Goal: Use online tool/utility: Utilize a website feature to perform a specific function

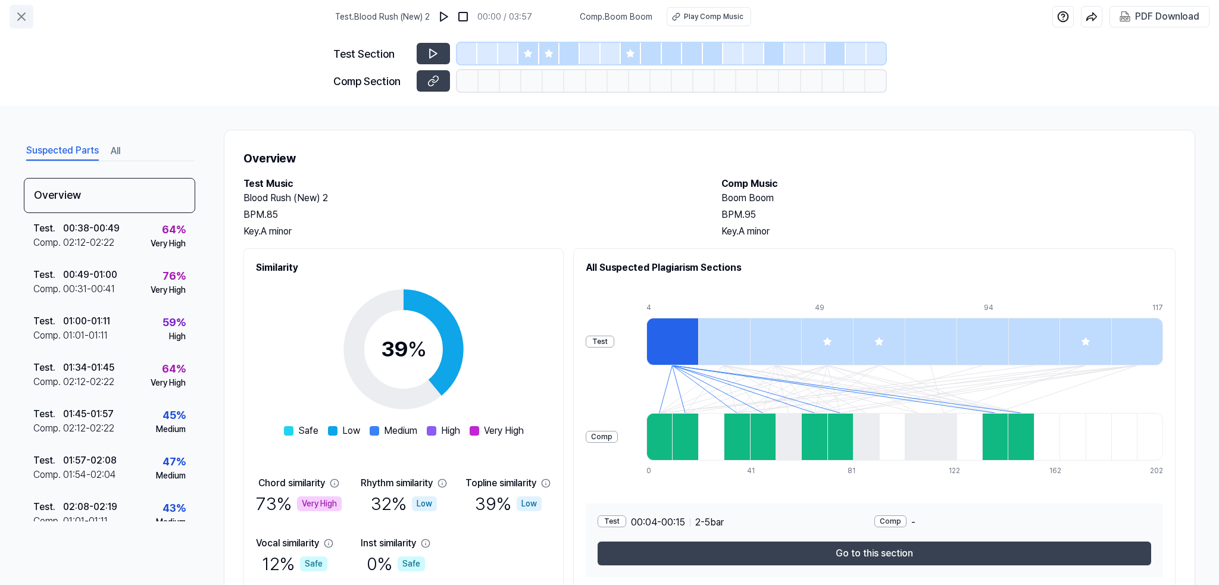
click at [23, 15] on icon at bounding box center [21, 16] width 7 height 7
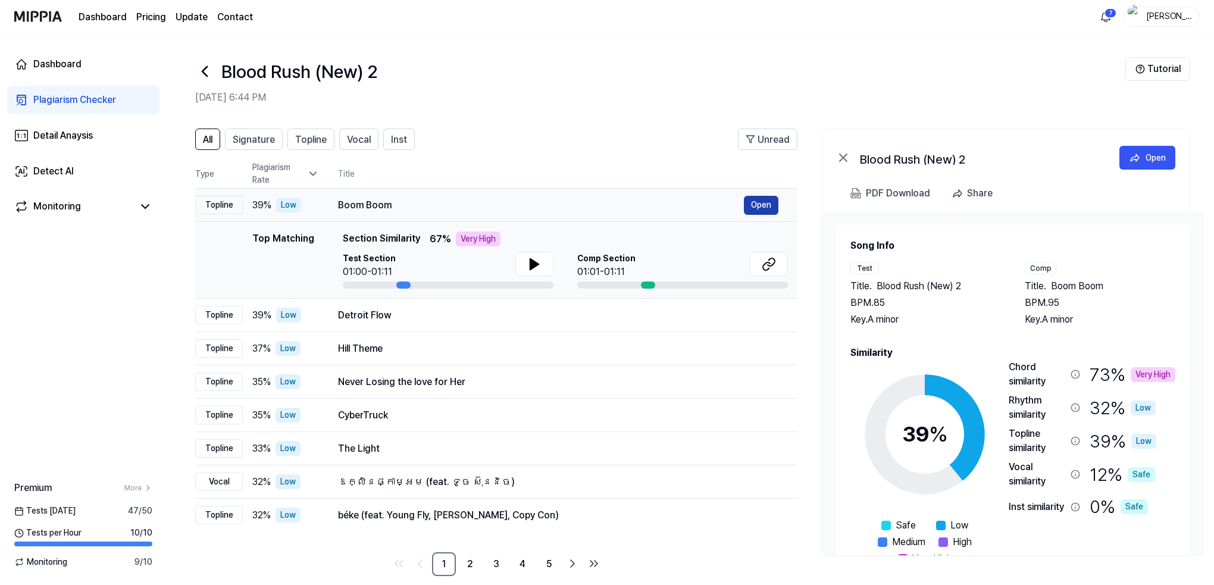
click at [752, 201] on button "Open" at bounding box center [761, 205] width 35 height 19
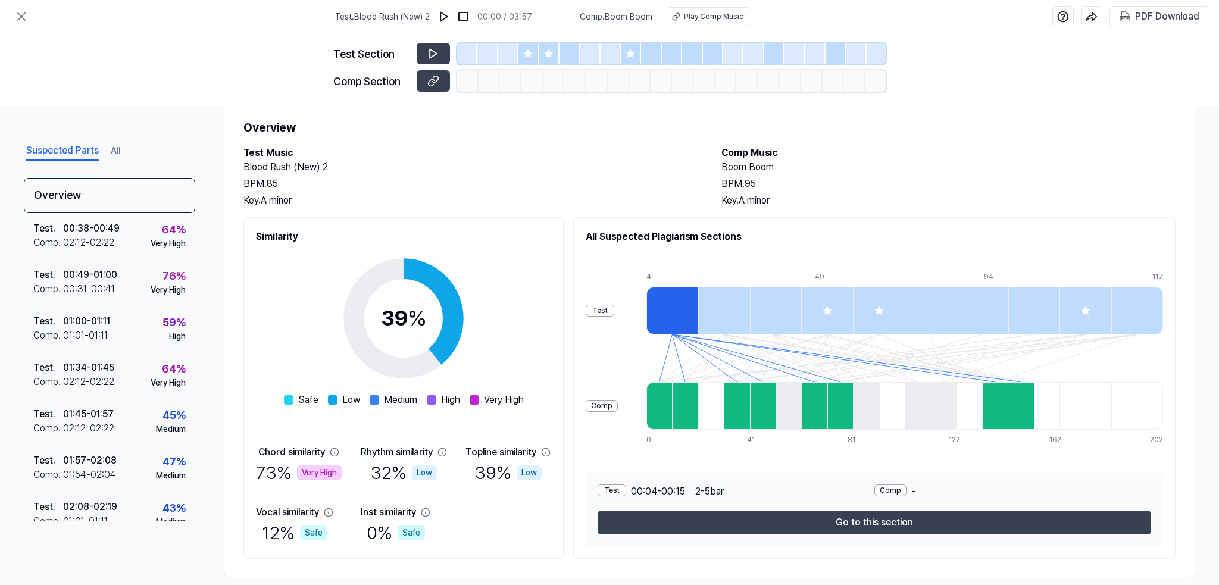
scroll to position [48, 0]
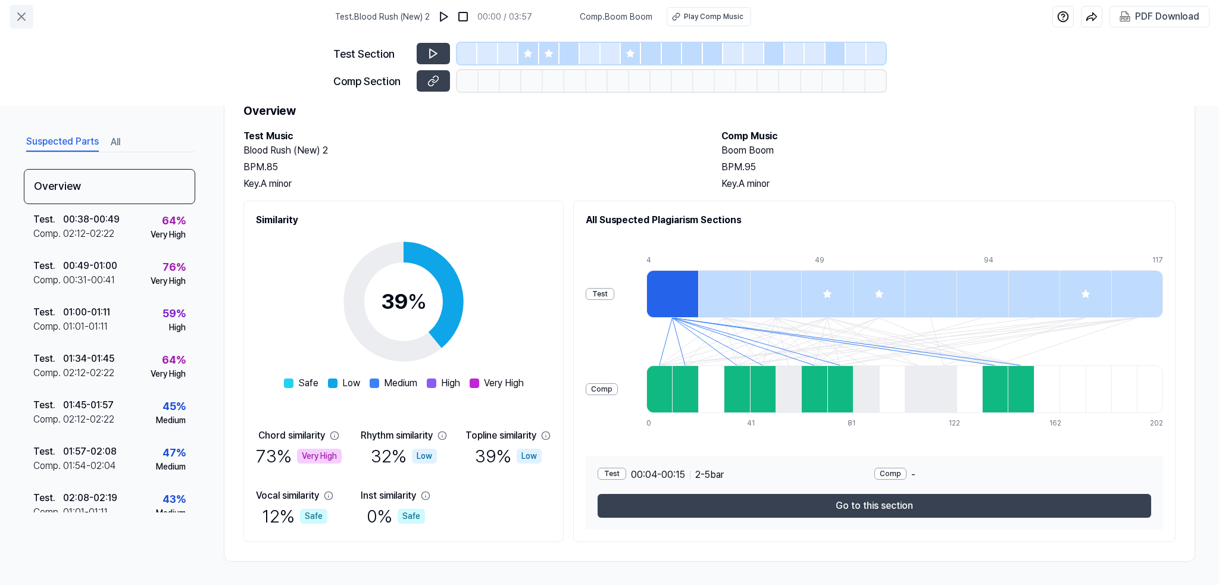
click at [22, 15] on icon at bounding box center [21, 16] width 7 height 7
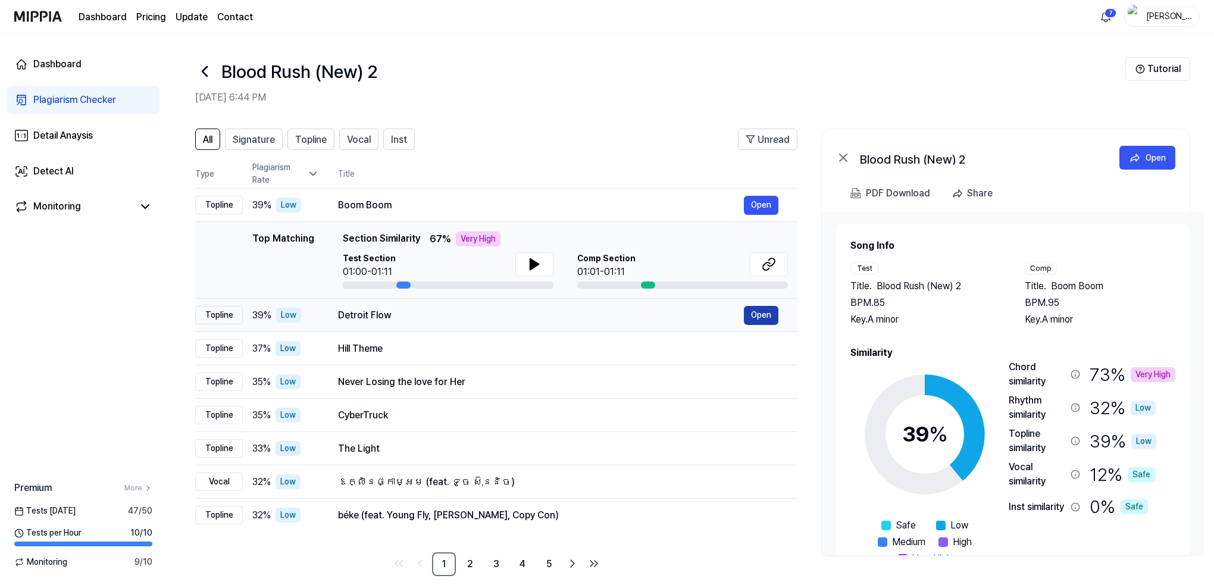
click at [754, 314] on button "Open" at bounding box center [761, 315] width 35 height 19
click at [756, 320] on button "Open" at bounding box center [761, 315] width 35 height 19
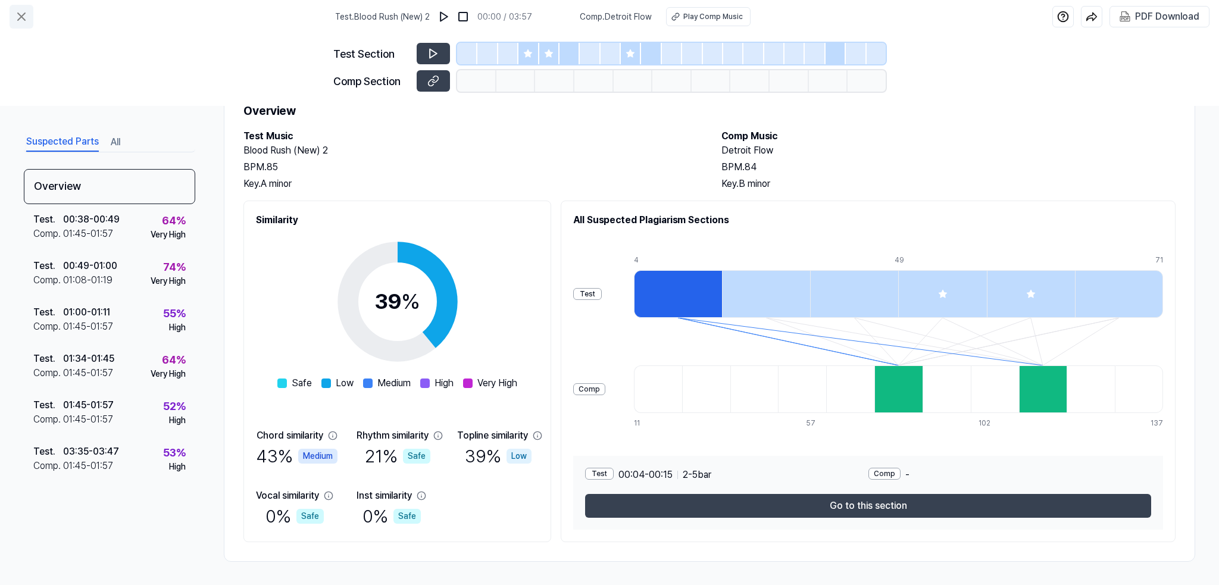
click at [24, 15] on icon at bounding box center [21, 17] width 14 height 14
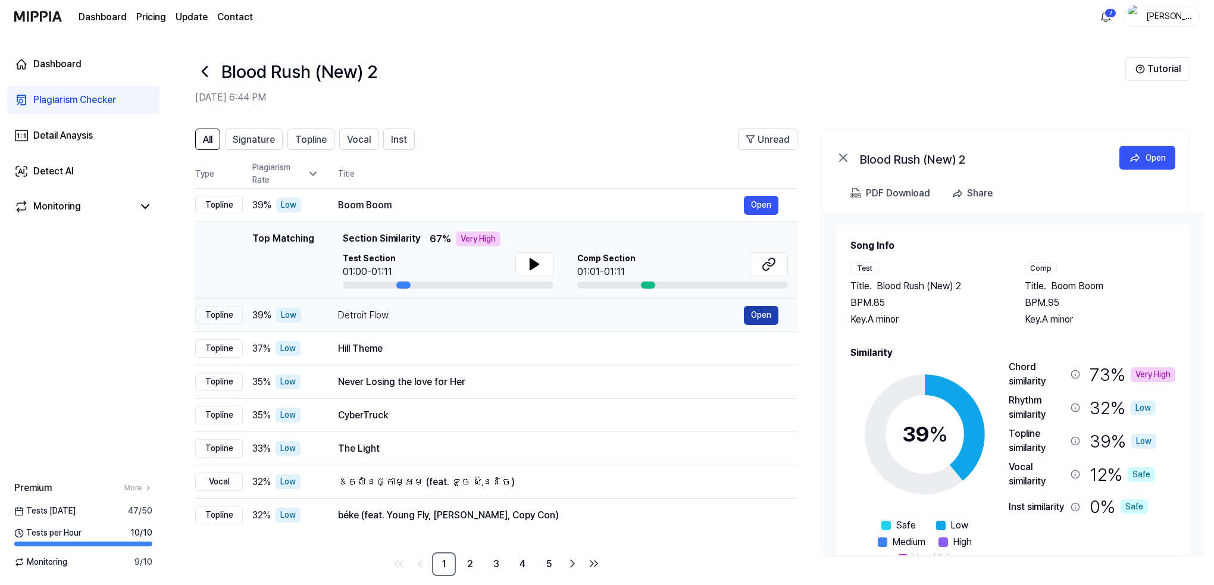
click at [758, 311] on button "Open" at bounding box center [761, 315] width 35 height 19
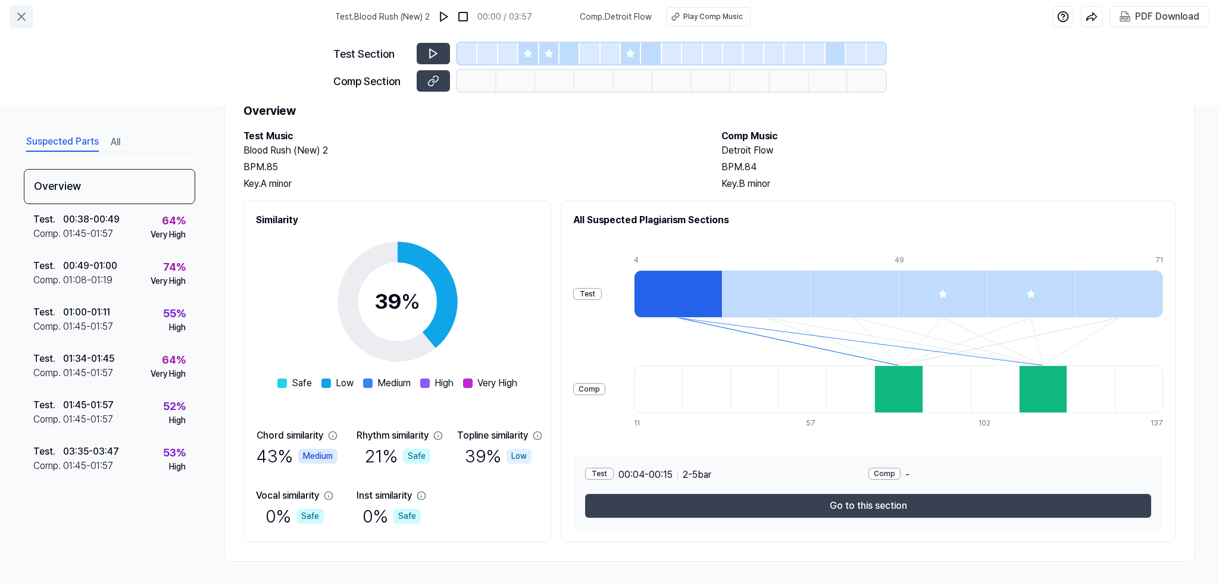
click at [26, 17] on icon at bounding box center [21, 17] width 14 height 14
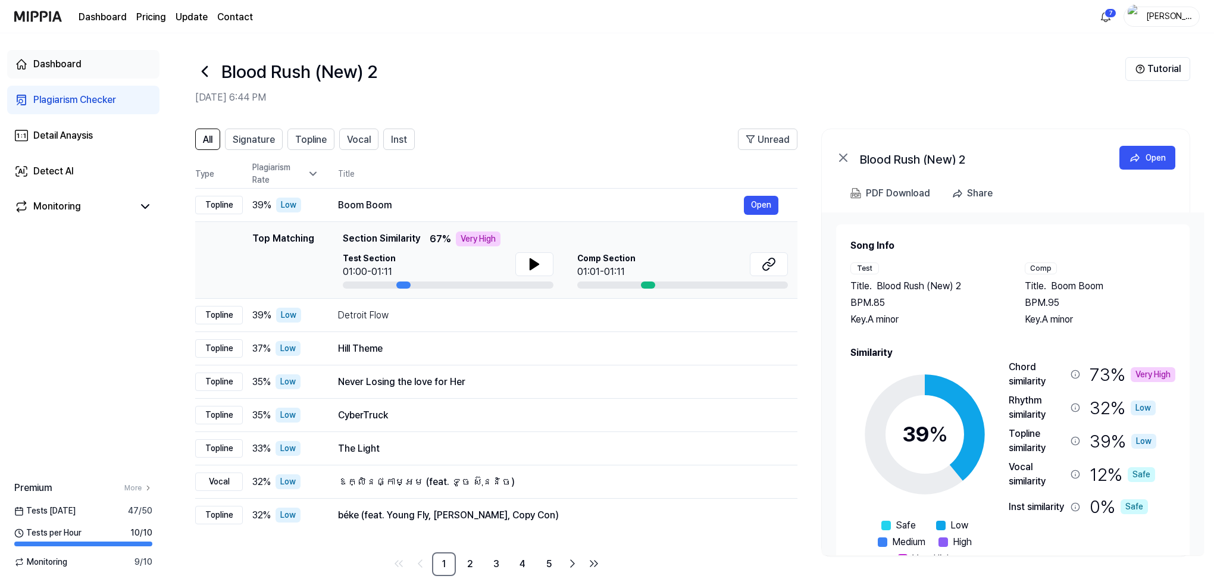
click at [63, 61] on div "Dashboard" at bounding box center [57, 64] width 48 height 14
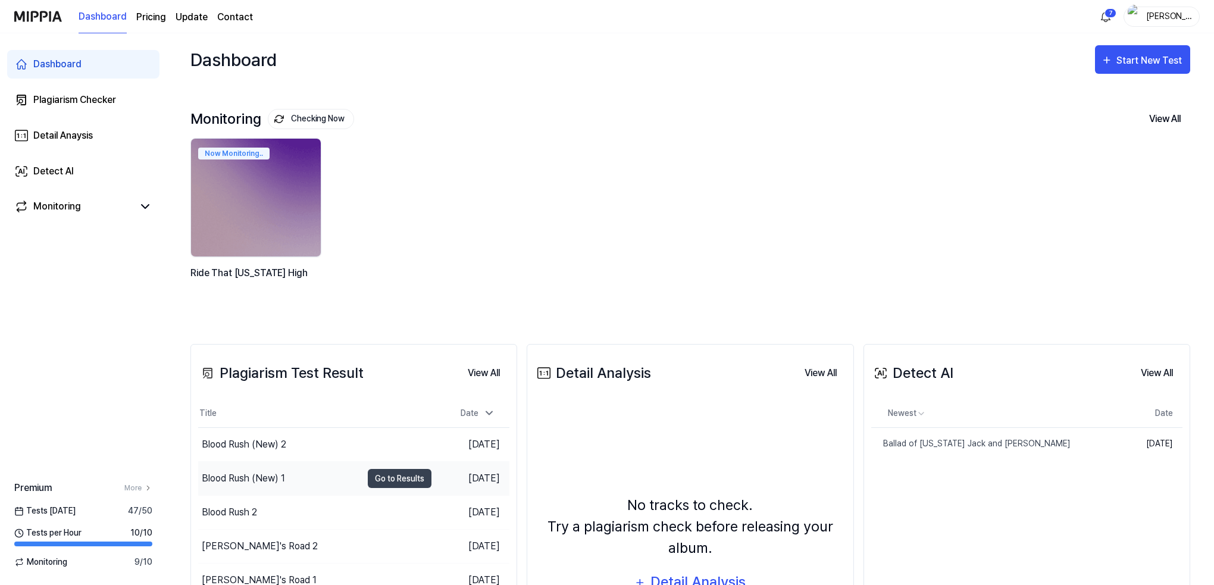
click at [267, 476] on div "Blood Rush (New) 1" at bounding box center [243, 479] width 83 height 14
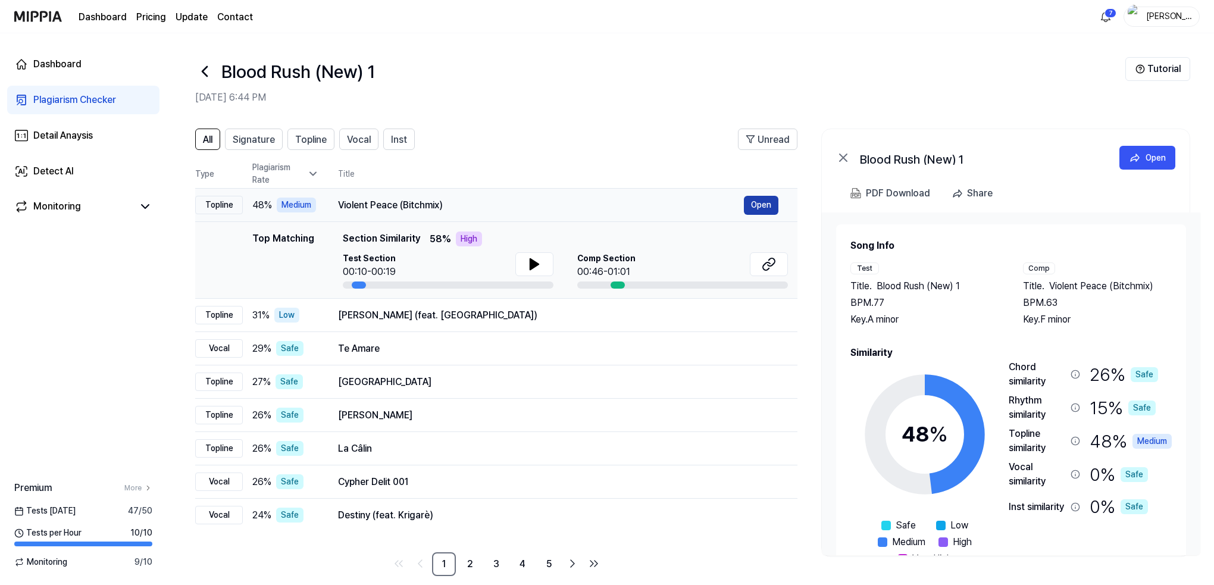
click at [761, 201] on button "Open" at bounding box center [761, 205] width 35 height 19
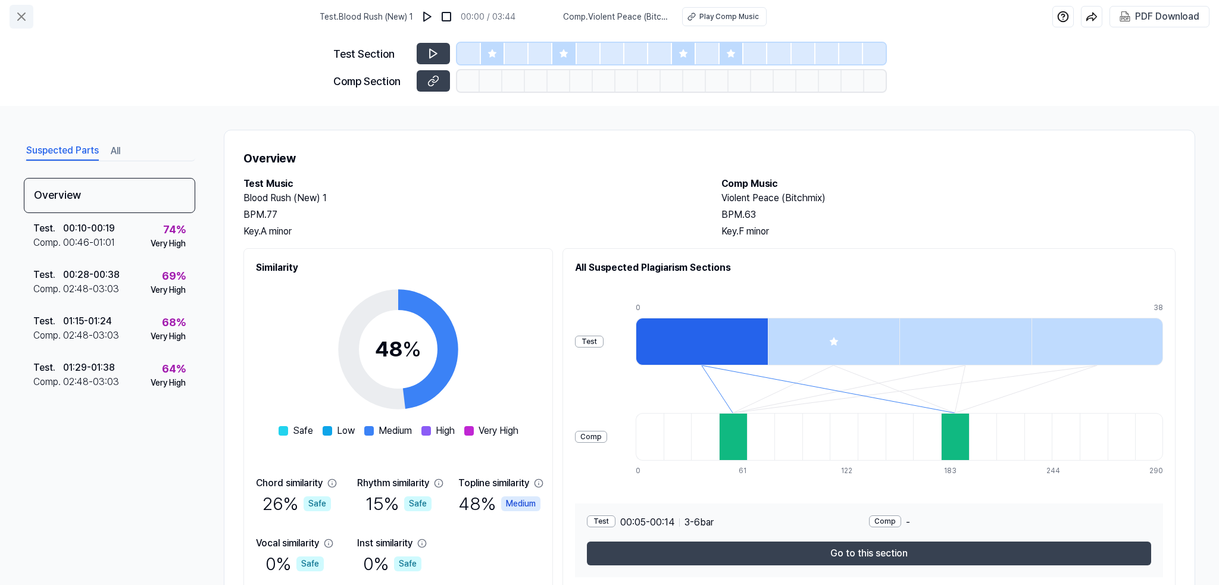
click at [20, 19] on icon at bounding box center [21, 17] width 14 height 14
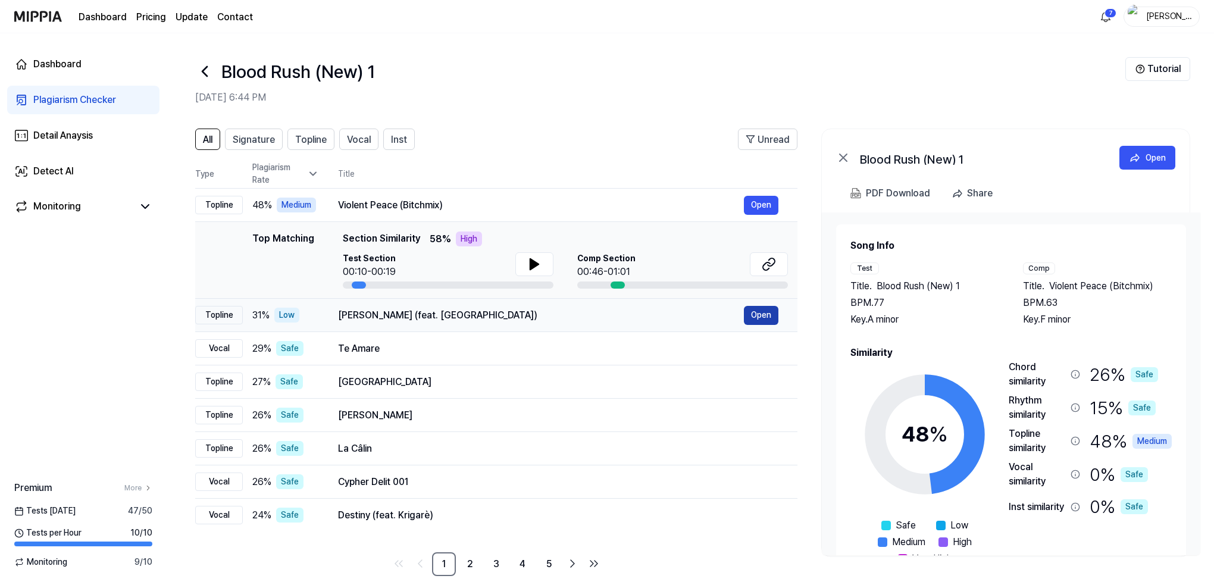
click at [761, 314] on button "Open" at bounding box center [761, 315] width 35 height 19
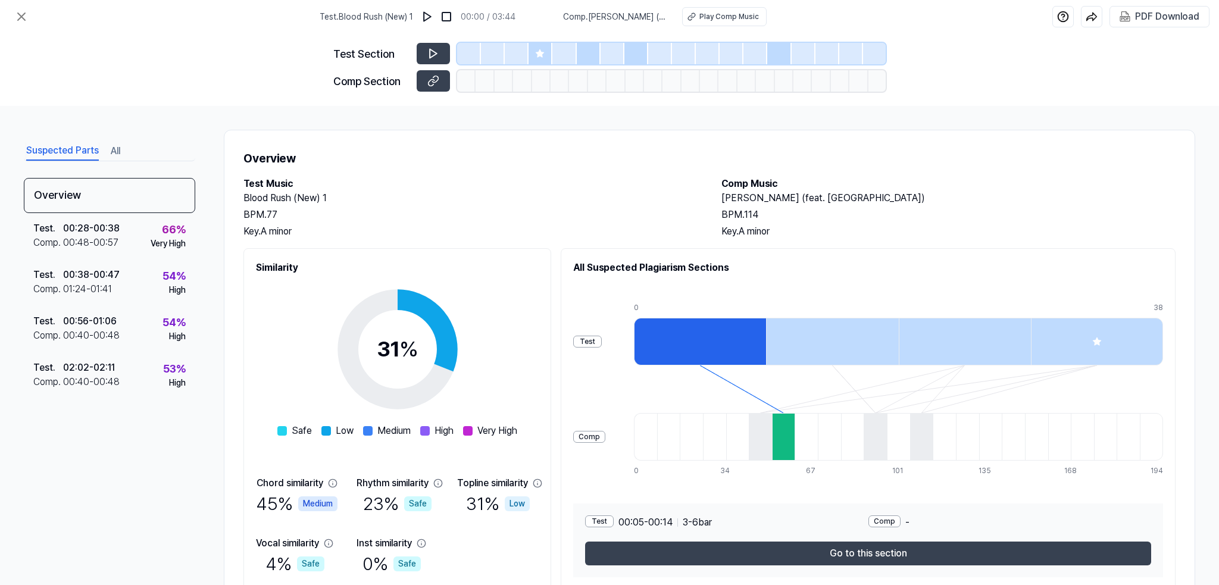
click at [1178, 537] on div "Overview Test Music Blood Rush (New) 1 BPM. 77 Key. A minor Comp Music Bala Blu…" at bounding box center [710, 370] width 972 height 480
click at [21, 17] on icon at bounding box center [21, 16] width 7 height 7
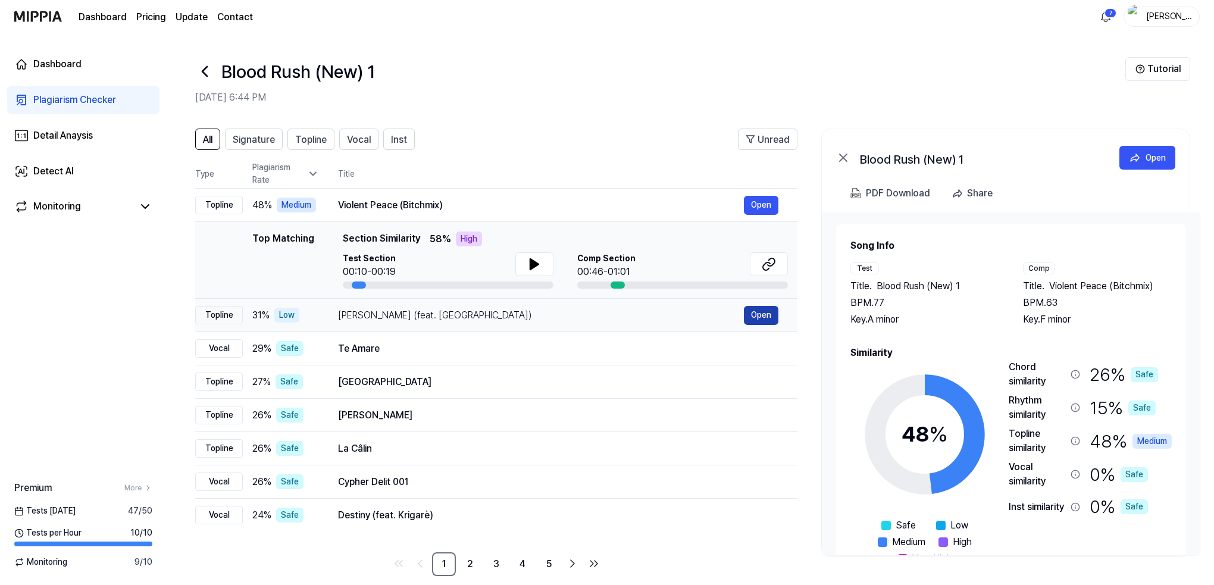
click at [766, 313] on button "Open" at bounding box center [761, 315] width 35 height 19
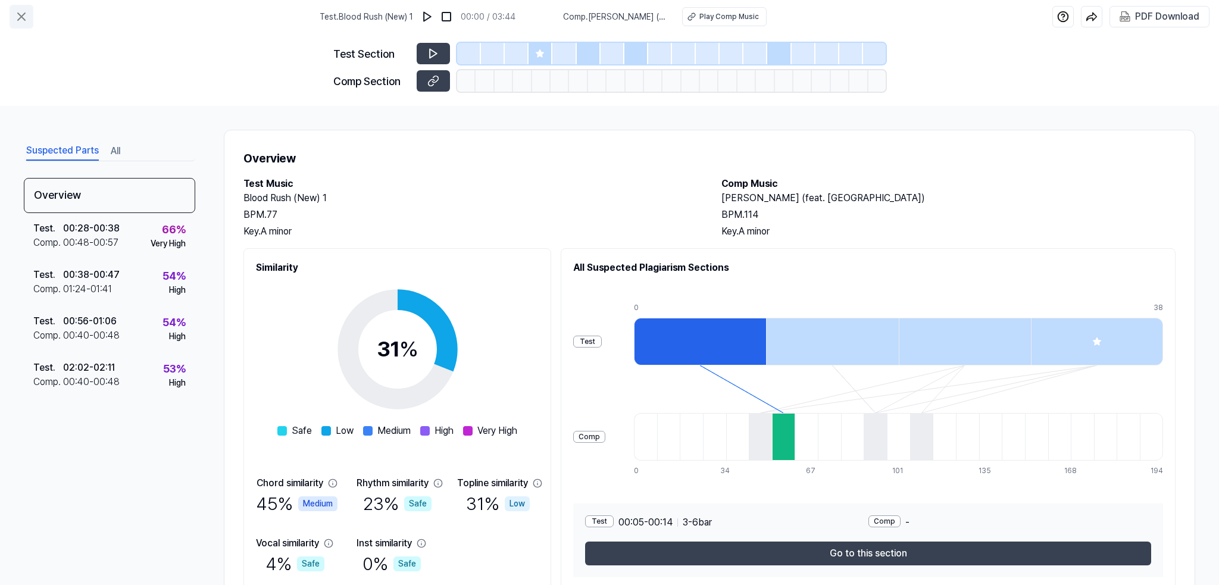
click at [21, 15] on icon at bounding box center [21, 17] width 14 height 14
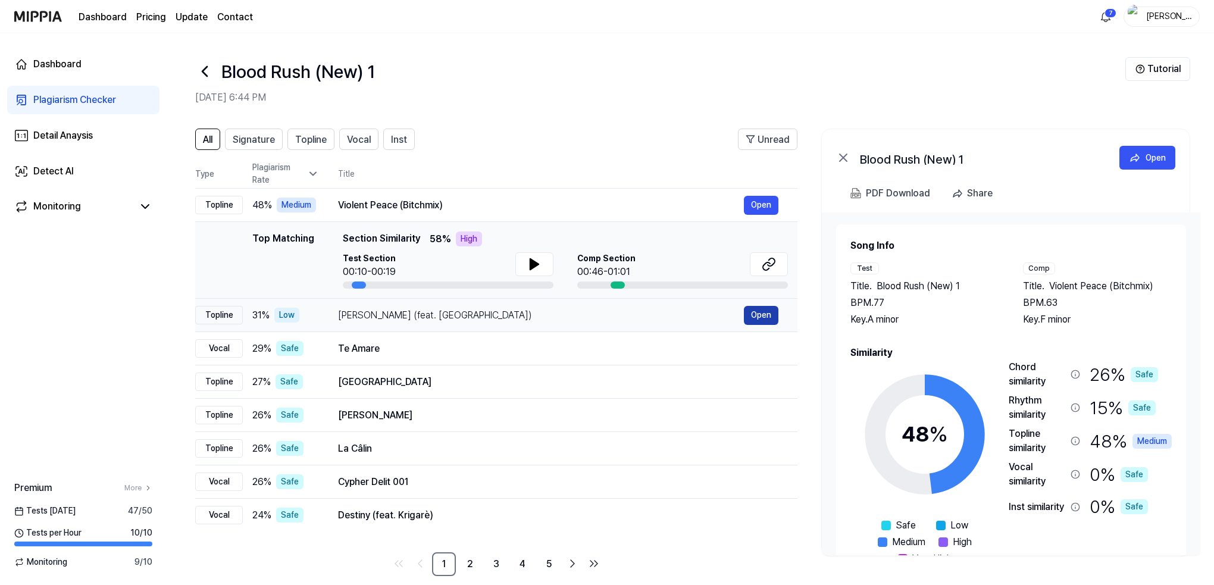
click at [757, 317] on button "Open" at bounding box center [761, 315] width 35 height 19
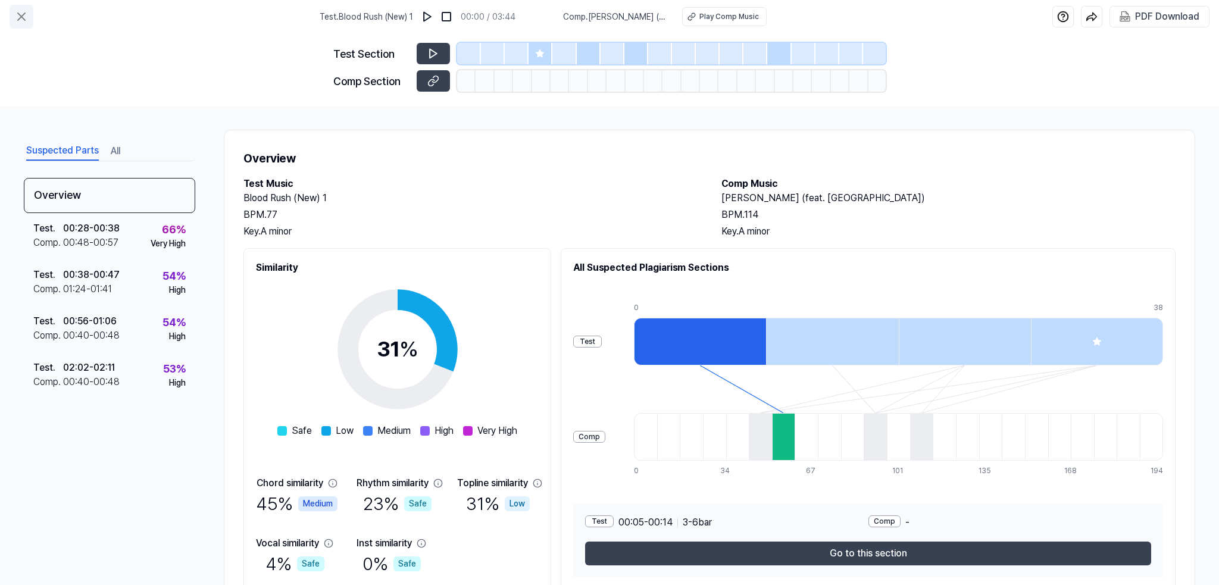
click at [21, 18] on icon at bounding box center [21, 17] width 14 height 14
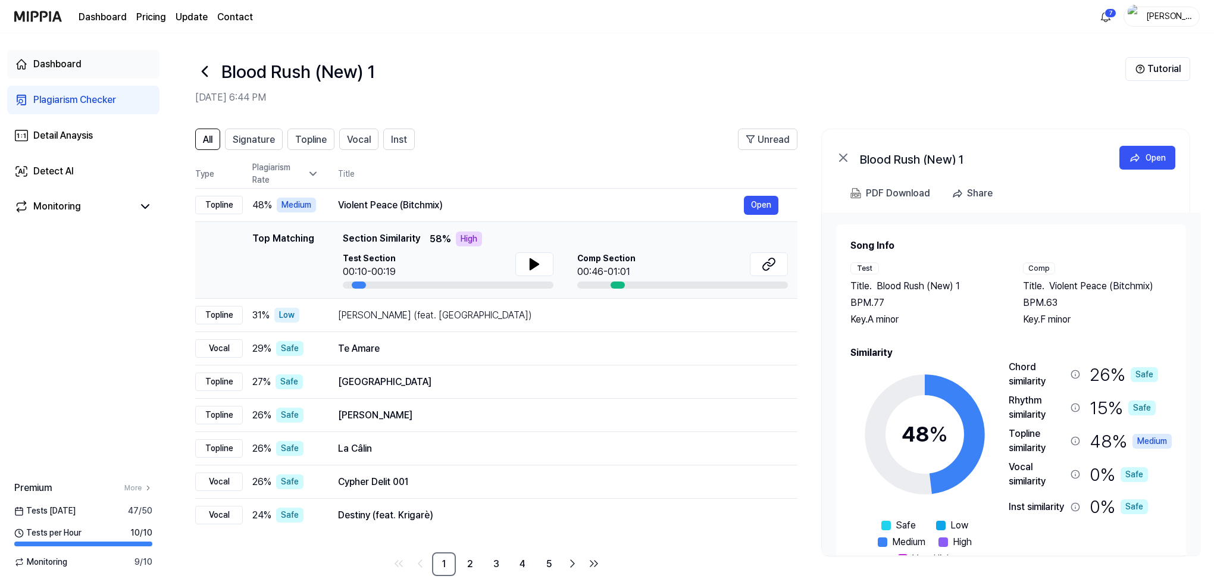
click at [55, 64] on div "Dashboard" at bounding box center [57, 64] width 48 height 14
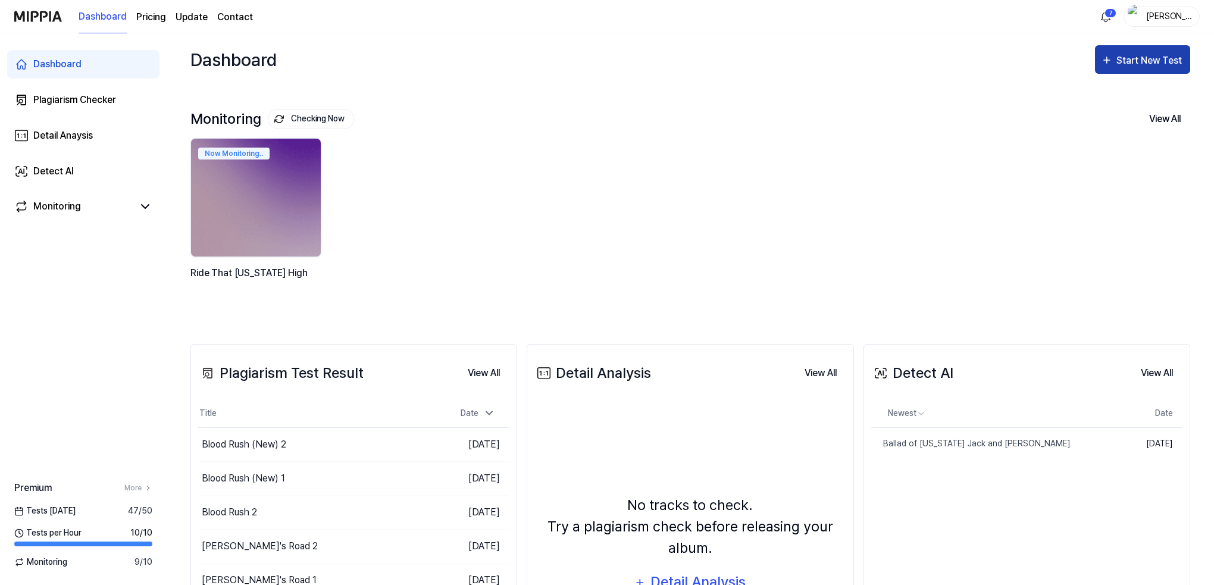
click at [1135, 57] on div "Start New Test" at bounding box center [1151, 60] width 68 height 15
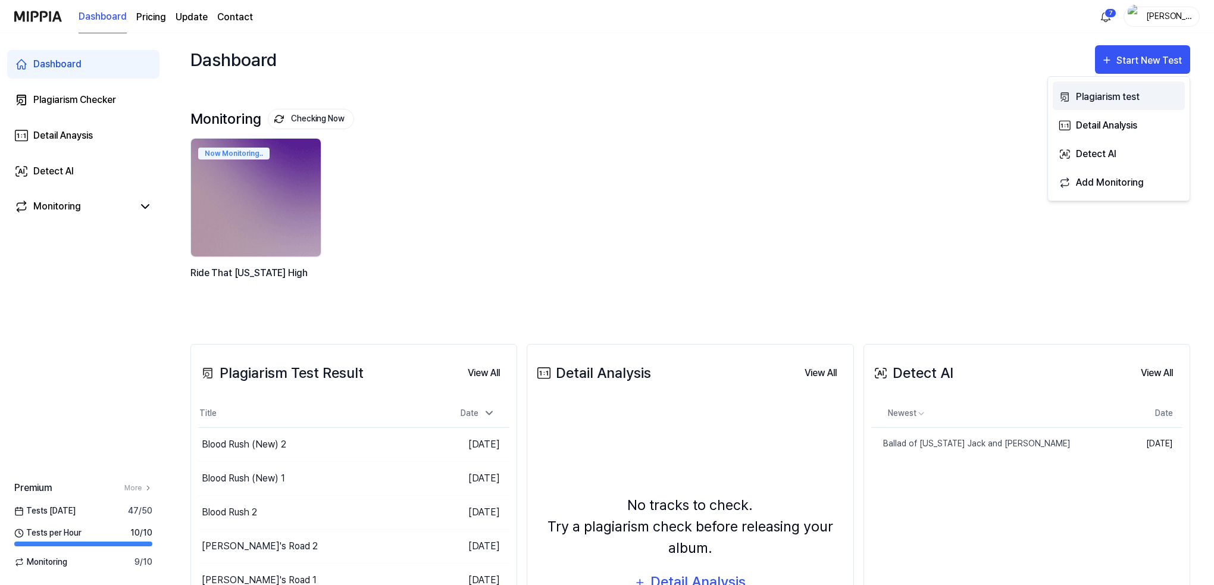
click at [1098, 98] on div "Plagiarism test" at bounding box center [1128, 96] width 104 height 15
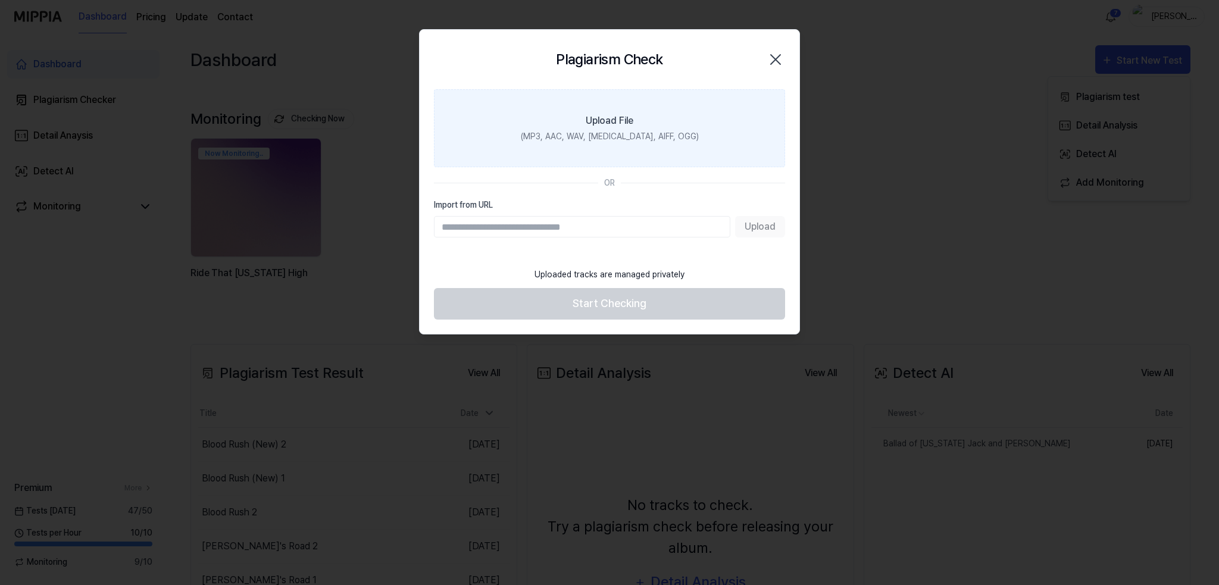
click at [611, 121] on div "Upload File" at bounding box center [610, 121] width 48 height 14
click at [0, 0] on input "Upload File (MP3, AAC, WAV, FLAC, AIFF, OGG)" at bounding box center [0, 0] width 0 height 0
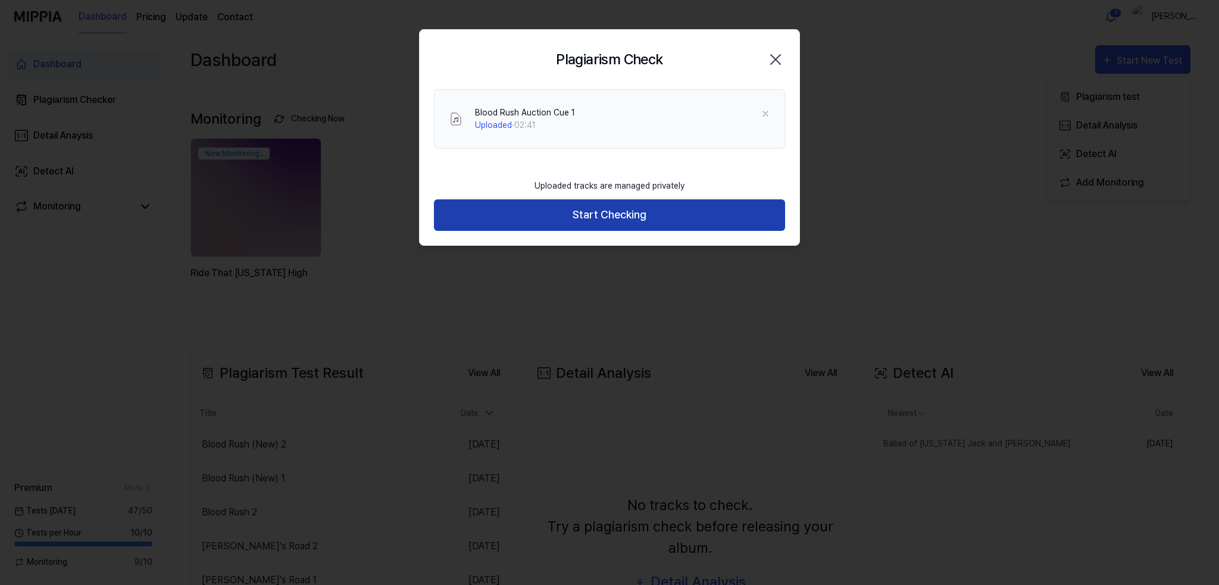
click at [600, 215] on button "Start Checking" at bounding box center [609, 215] width 351 height 32
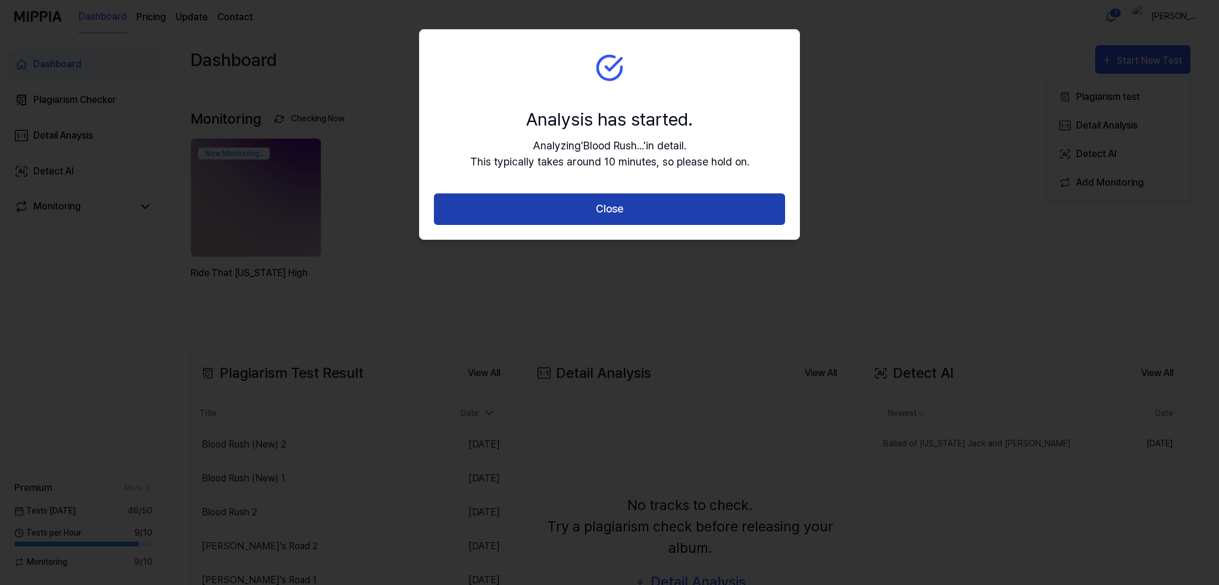
click at [597, 207] on button "Close" at bounding box center [609, 209] width 351 height 32
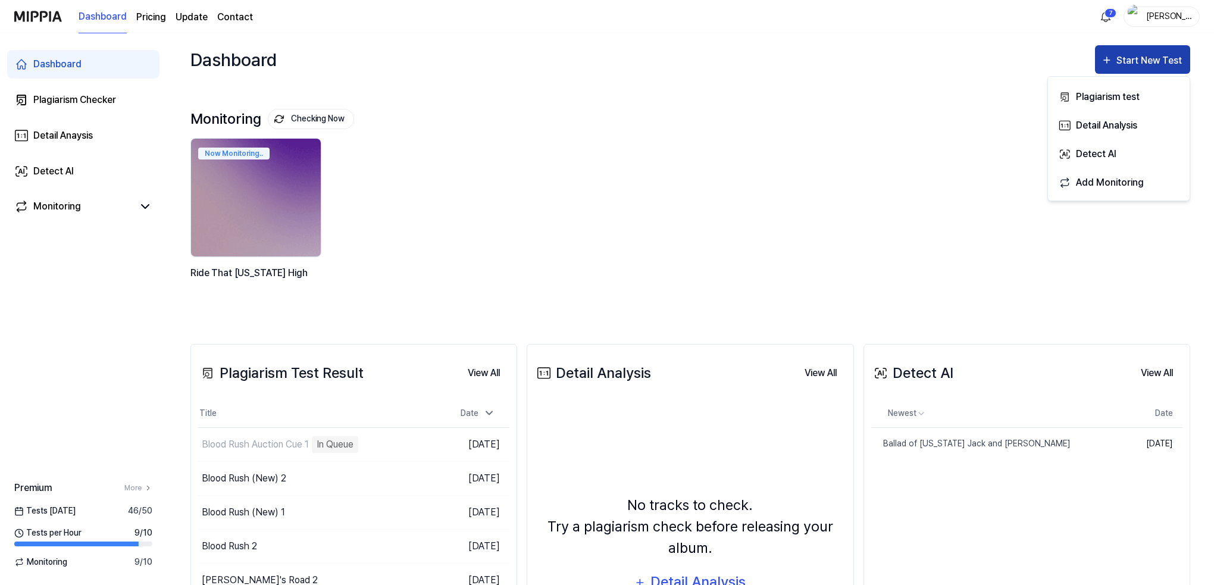
click at [1133, 57] on div "Start New Test" at bounding box center [1151, 60] width 68 height 15
click at [1098, 93] on div "Plagiarism test" at bounding box center [1128, 96] width 104 height 15
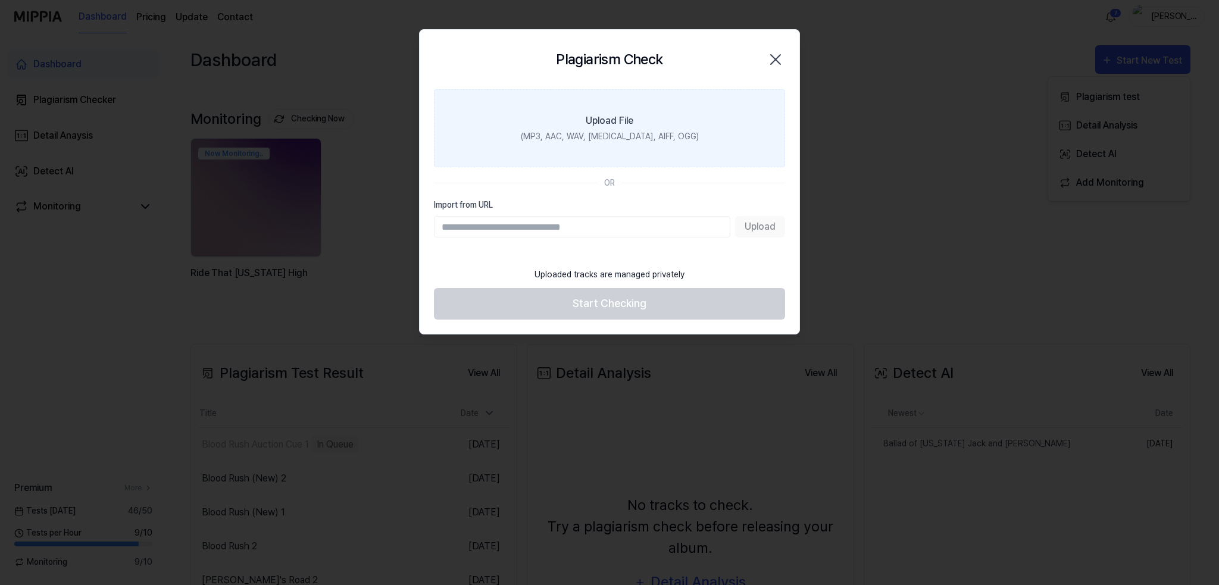
click at [597, 141] on div "(MP3, AAC, WAV, FLAC, AIFF, OGG)" at bounding box center [610, 136] width 178 height 13
click at [0, 0] on input "Upload File (MP3, AAC, WAV, FLAC, AIFF, OGG)" at bounding box center [0, 0] width 0 height 0
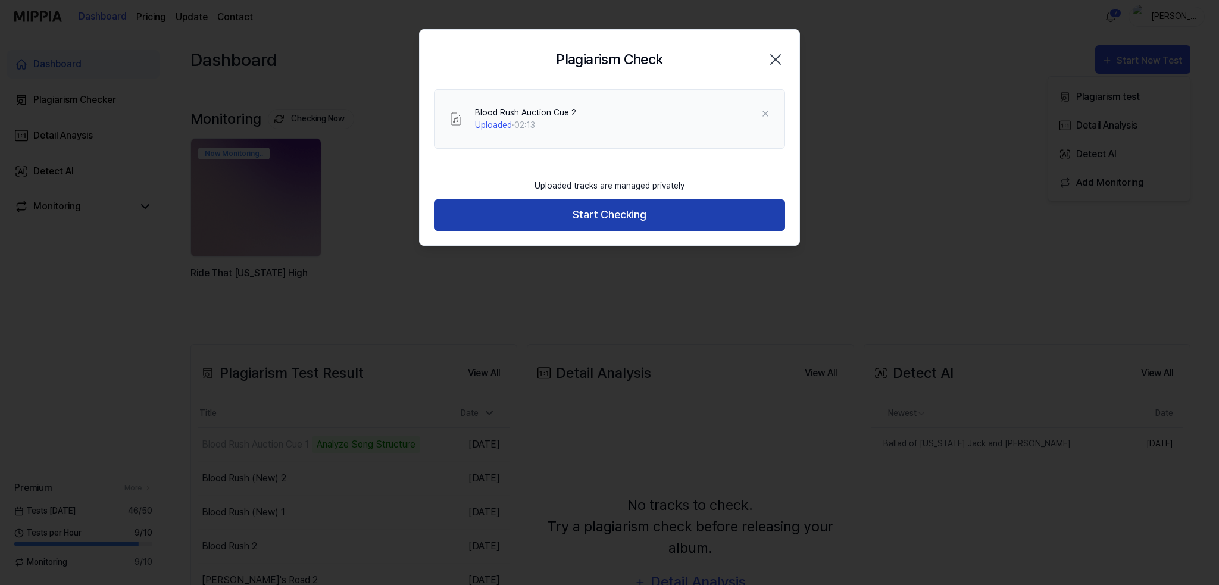
click at [566, 214] on button "Start Checking" at bounding box center [609, 215] width 351 height 32
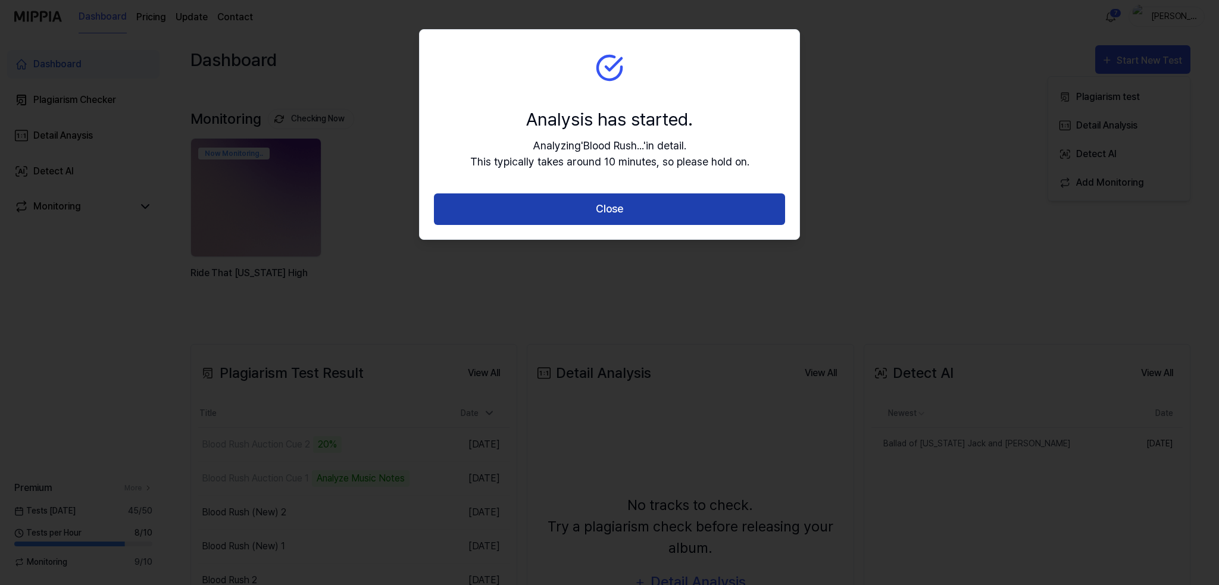
click at [598, 206] on button "Close" at bounding box center [609, 209] width 351 height 32
